Goal: Task Accomplishment & Management: Complete application form

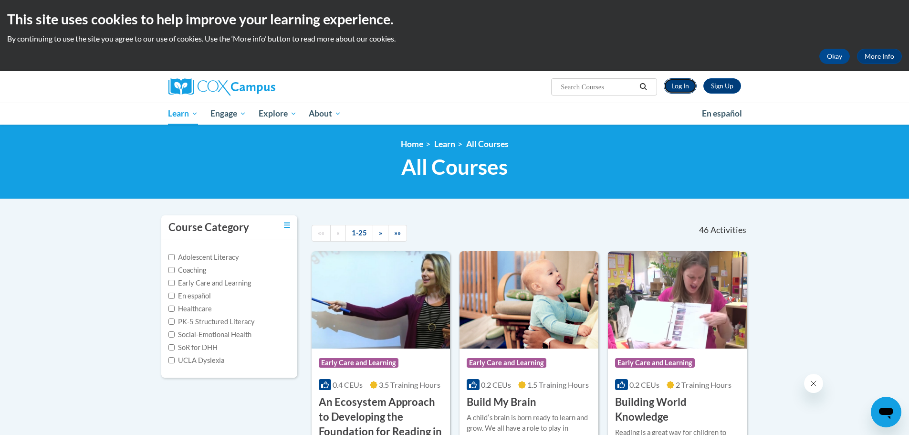
click at [681, 87] on link "Log In" at bounding box center [680, 85] width 33 height 15
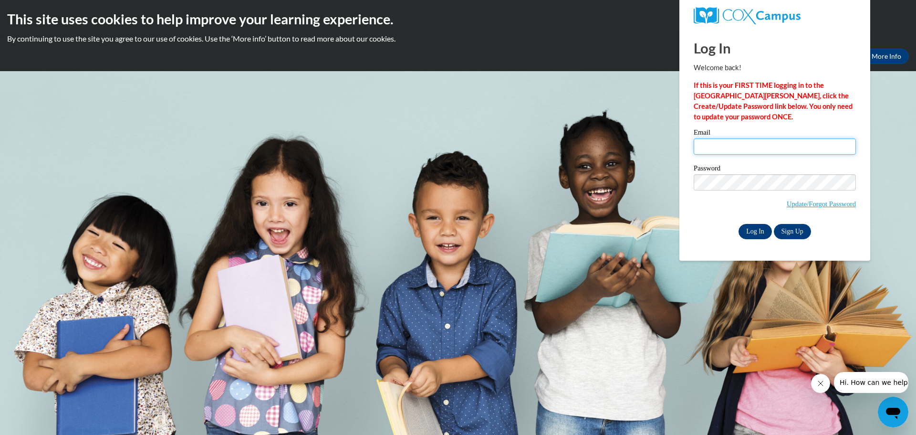
type input "shanti.fryar@k12.hi.us"
click at [763, 229] on input "Log In" at bounding box center [755, 231] width 33 height 15
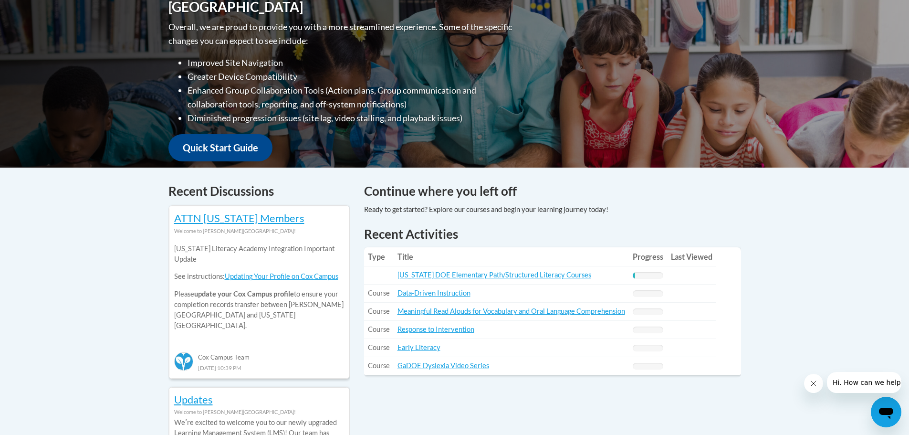
scroll to position [286, 0]
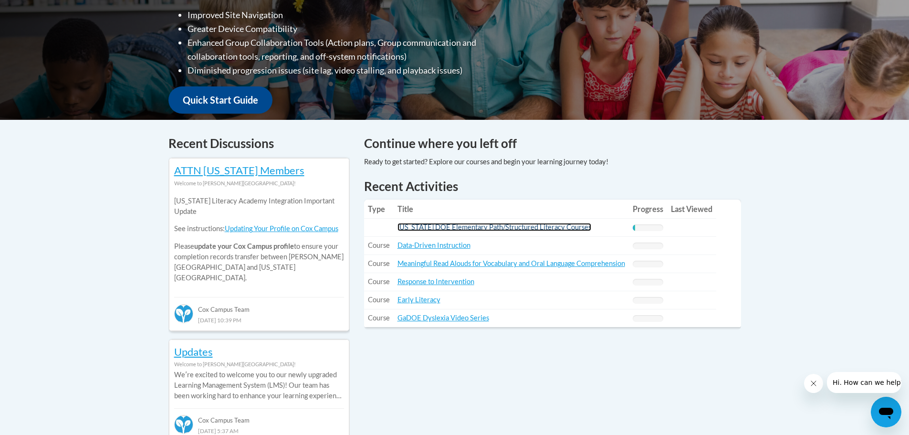
click at [513, 228] on link "Hawaii DOE Elementary Path/Structured Literacy Courses" at bounding box center [494, 227] width 194 height 8
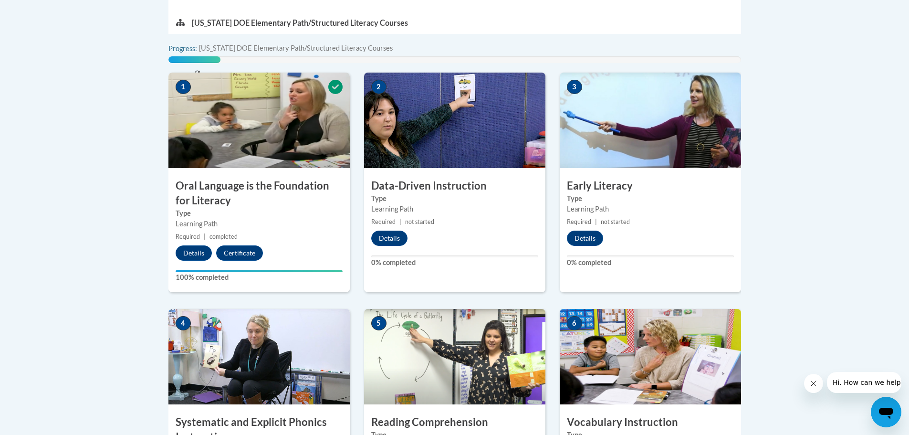
scroll to position [334, 0]
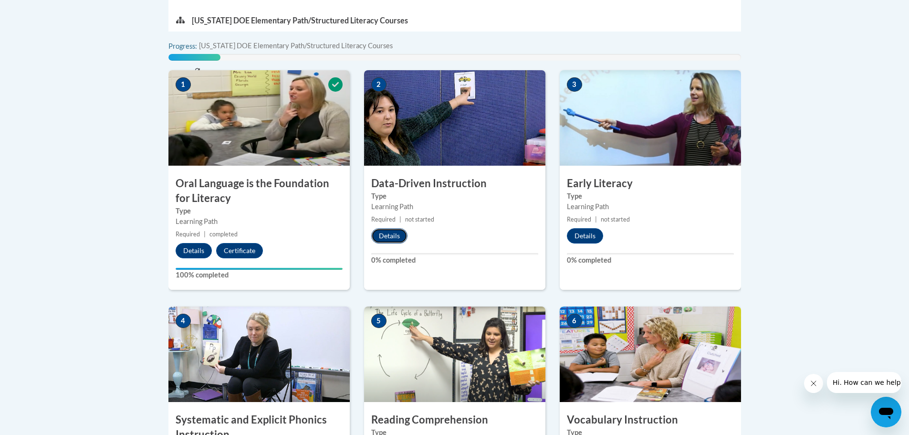
click at [390, 236] on button "Details" at bounding box center [389, 235] width 36 height 15
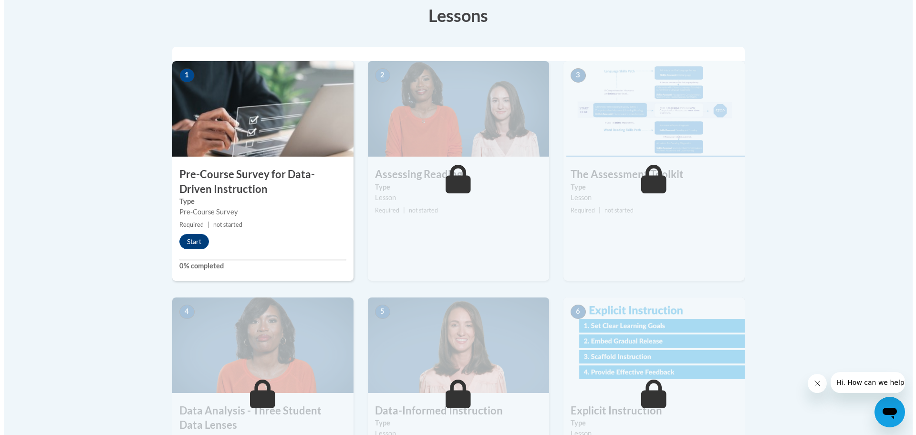
scroll to position [286, 0]
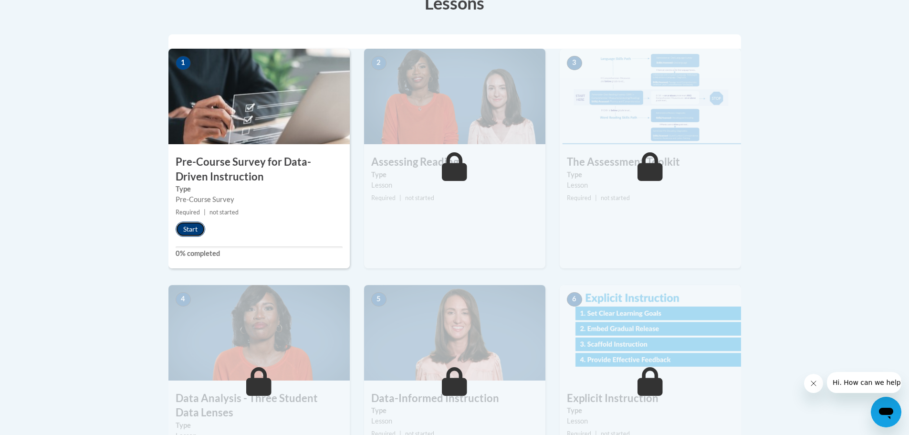
click at [187, 230] on button "Start" at bounding box center [191, 228] width 30 height 15
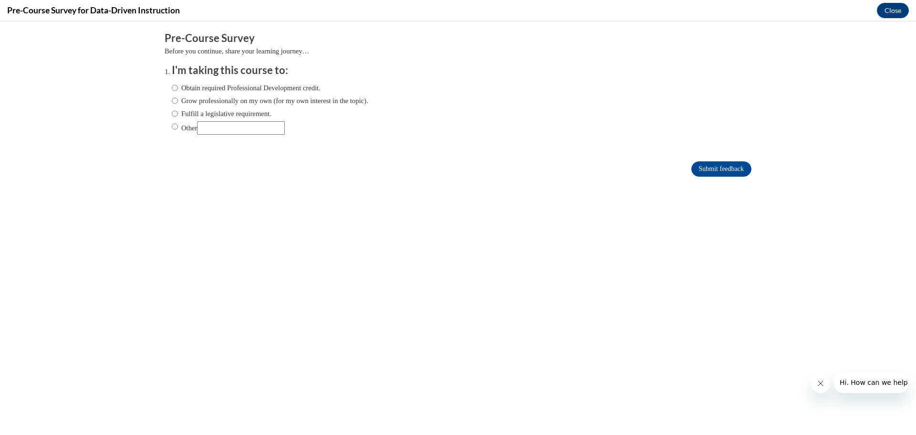
scroll to position [0, 0]
click at [172, 115] on input "Fulfill a legislative requirement." at bounding box center [175, 113] width 6 height 10
radio input "true"
click at [704, 169] on input "Submit feedback" at bounding box center [721, 168] width 60 height 15
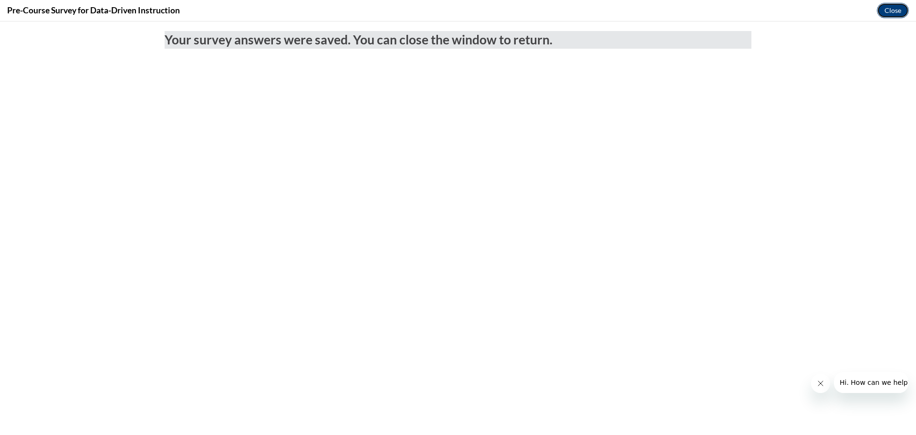
click at [886, 11] on button "Close" at bounding box center [893, 10] width 32 height 15
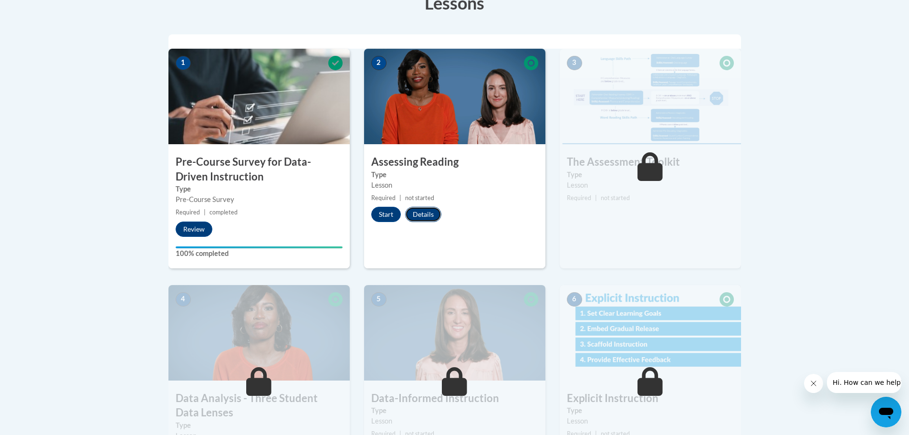
click at [418, 215] on button "Details" at bounding box center [423, 214] width 36 height 15
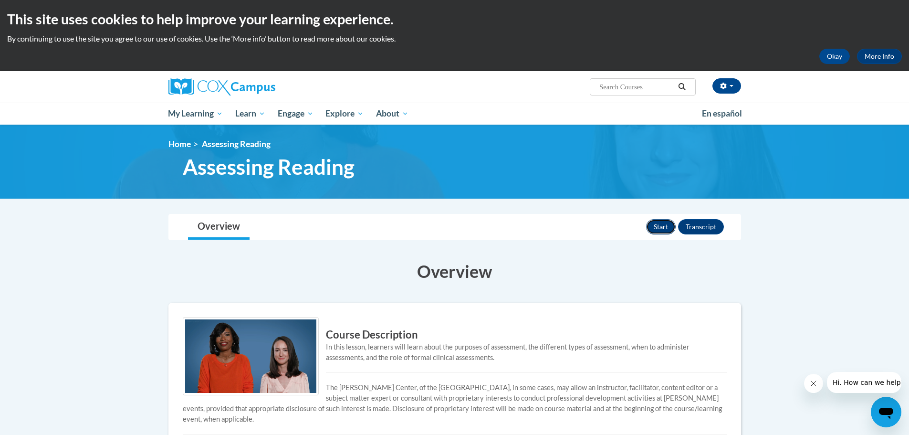
click at [659, 226] on button "Start" at bounding box center [661, 226] width 30 height 15
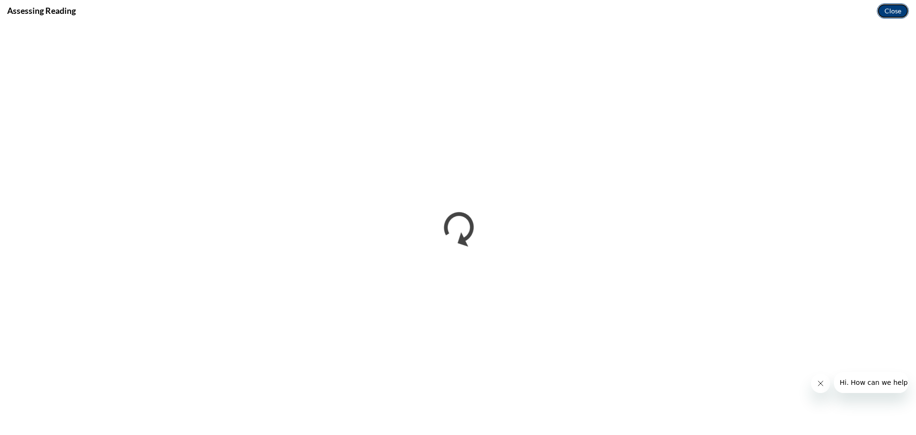
click at [891, 12] on button "Close" at bounding box center [893, 10] width 32 height 15
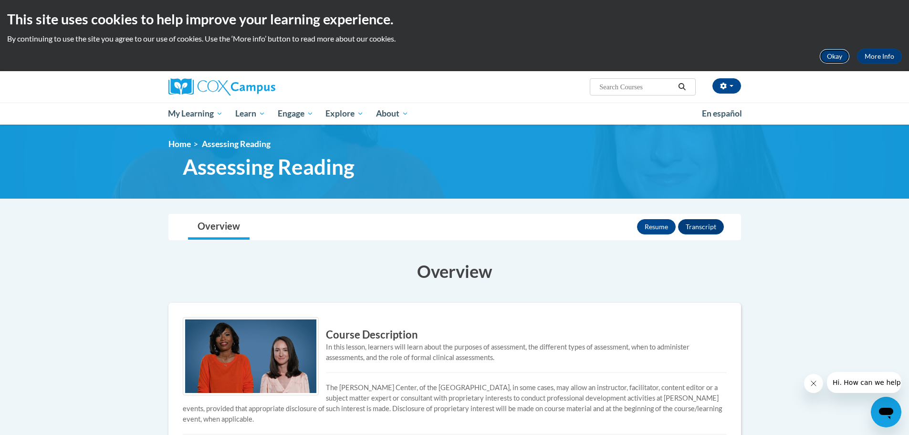
click at [831, 55] on button "Okay" at bounding box center [834, 56] width 31 height 15
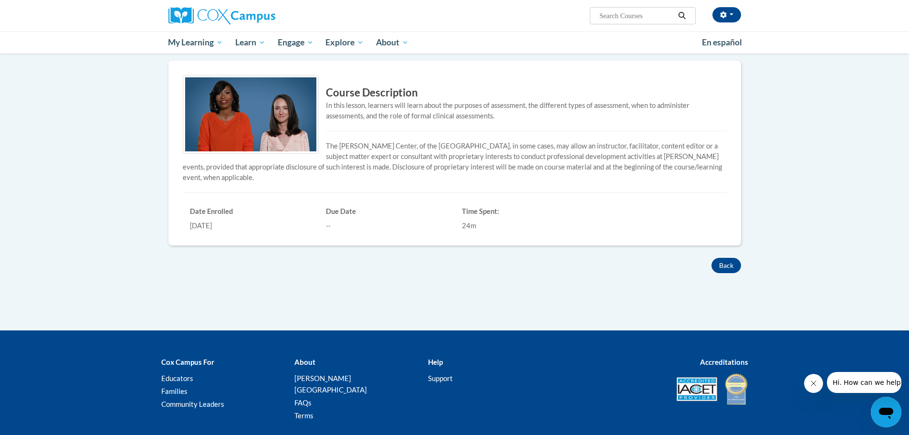
scroll to position [191, 0]
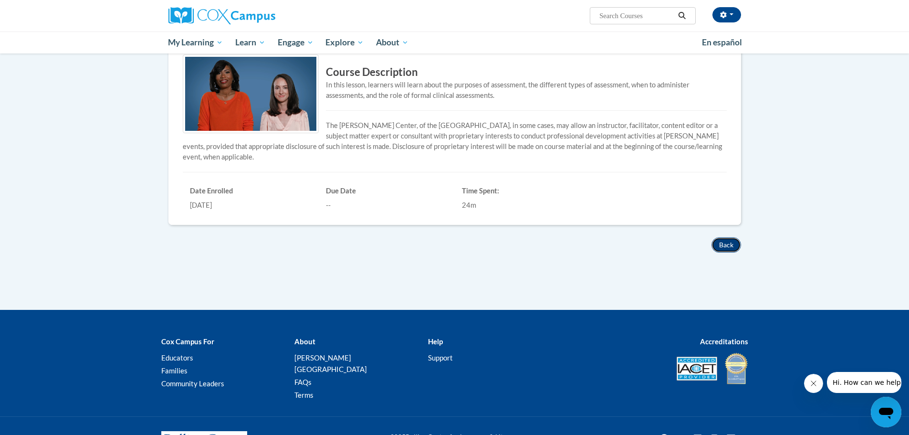
click at [721, 244] on button "Back" at bounding box center [726, 244] width 30 height 15
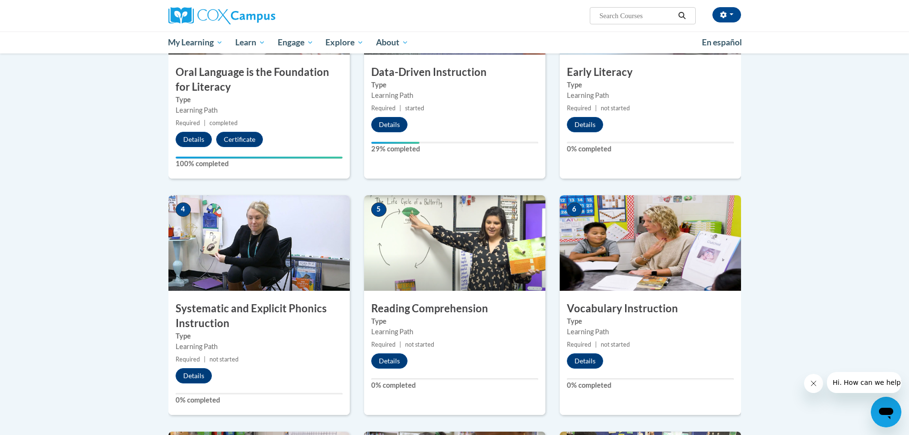
scroll to position [382, 0]
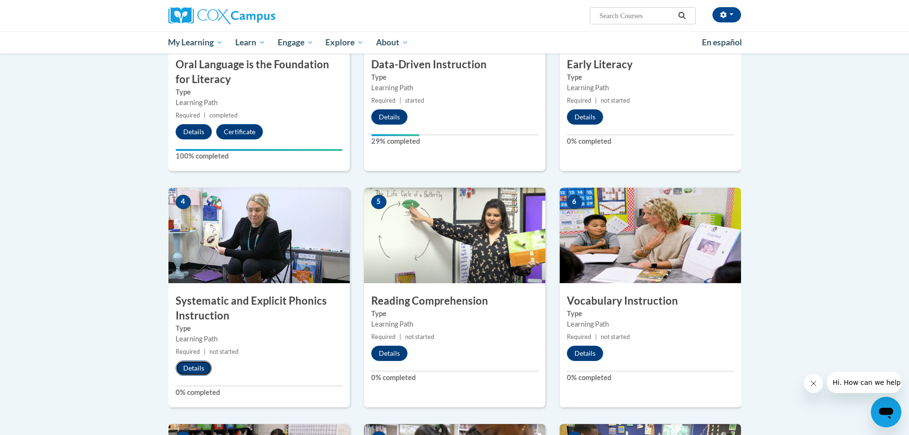
click at [202, 364] on button "Details" at bounding box center [194, 367] width 36 height 15
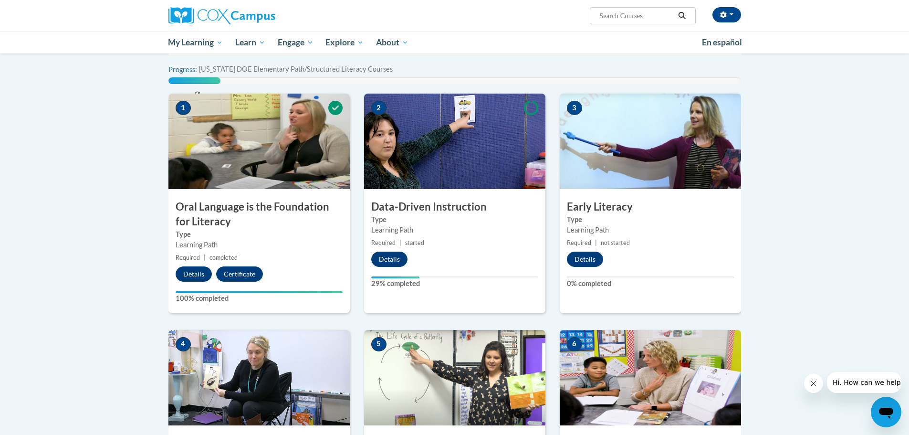
scroll to position [239, 0]
